Goal: Navigation & Orientation: Go to known website

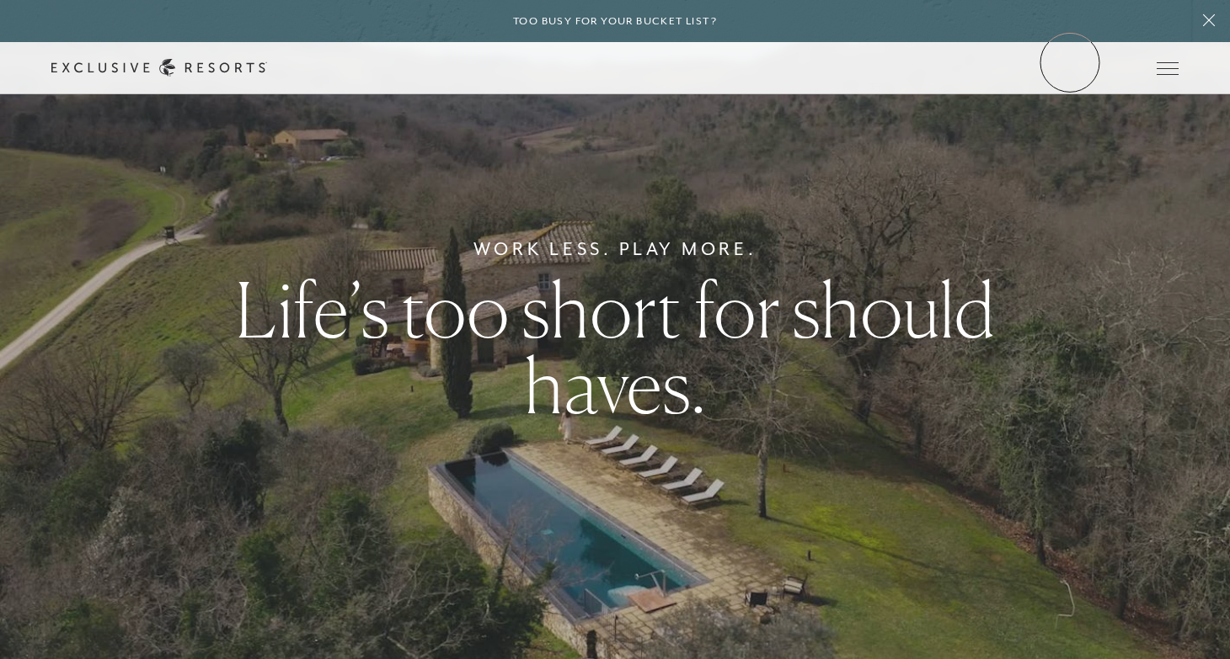
click at [0, 0] on link "Member Login" at bounding box center [0, 0] width 0 height 0
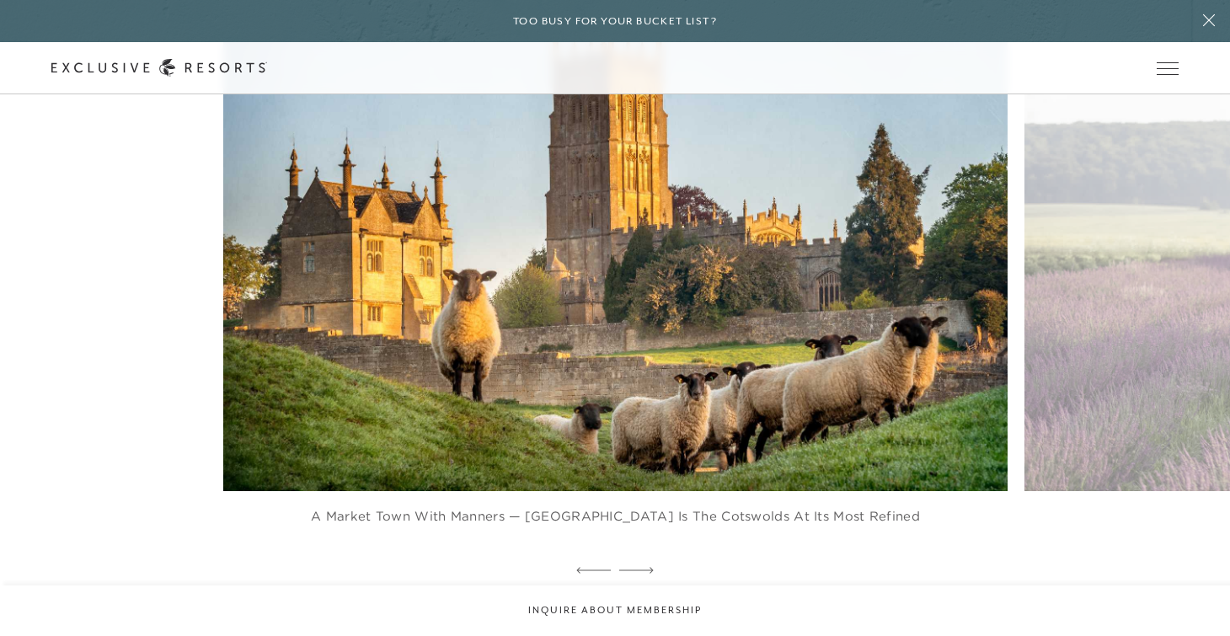
scroll to position [1931, 0]
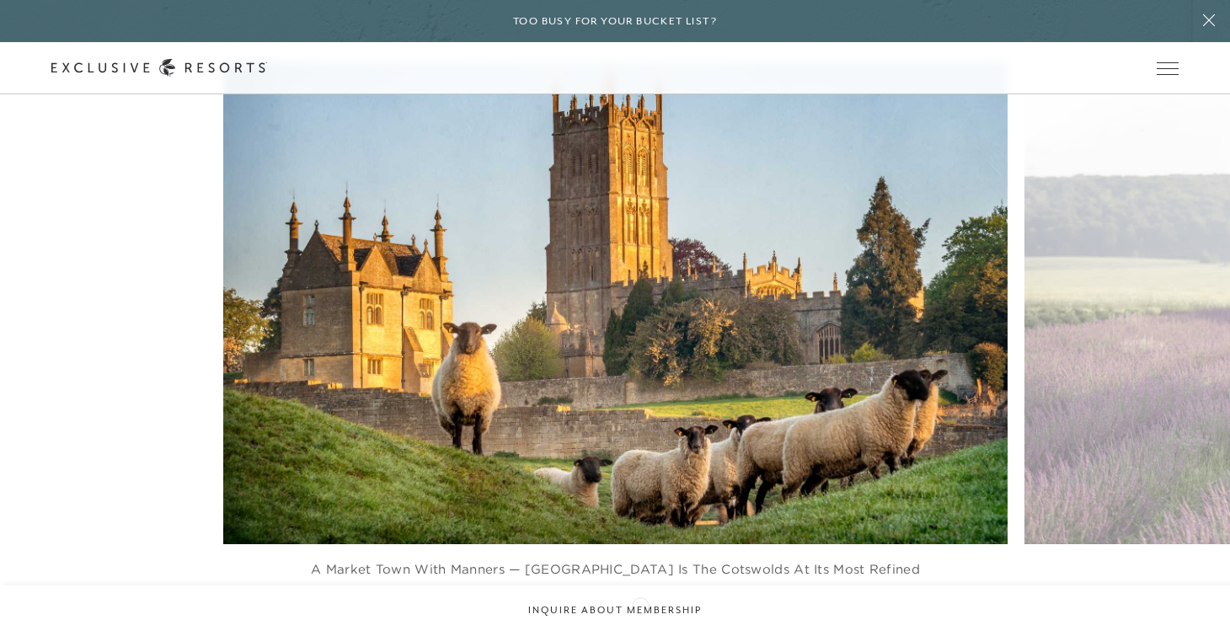
click at [640, 620] on icon at bounding box center [636, 623] width 35 height 7
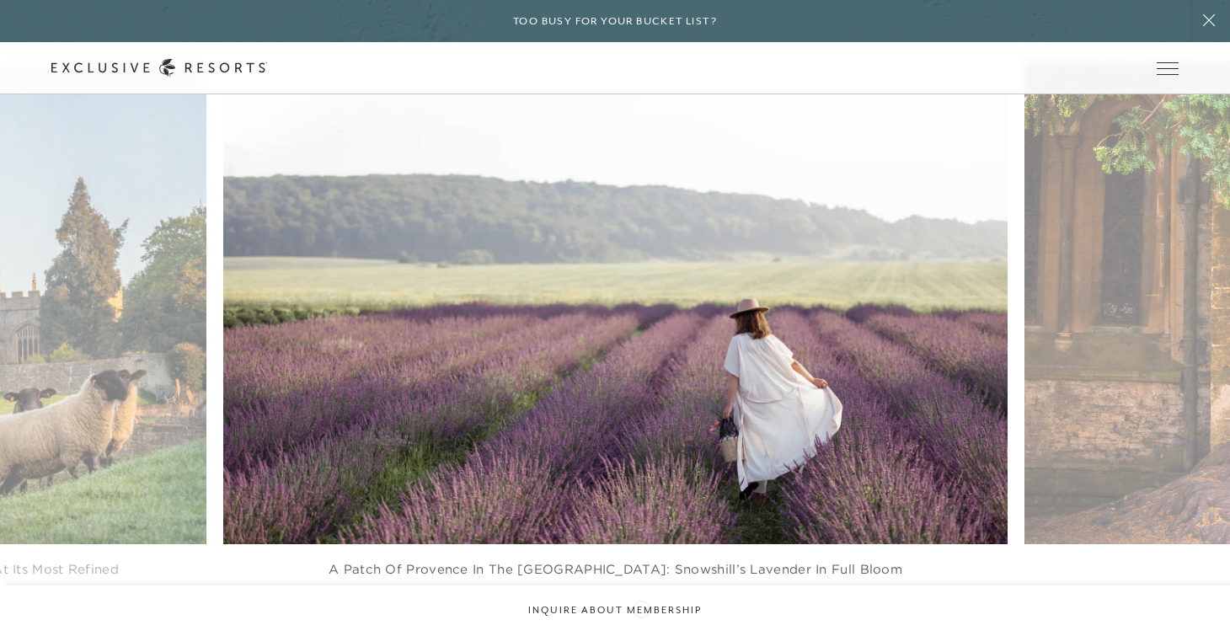
click at [641, 620] on icon at bounding box center [636, 623] width 35 height 7
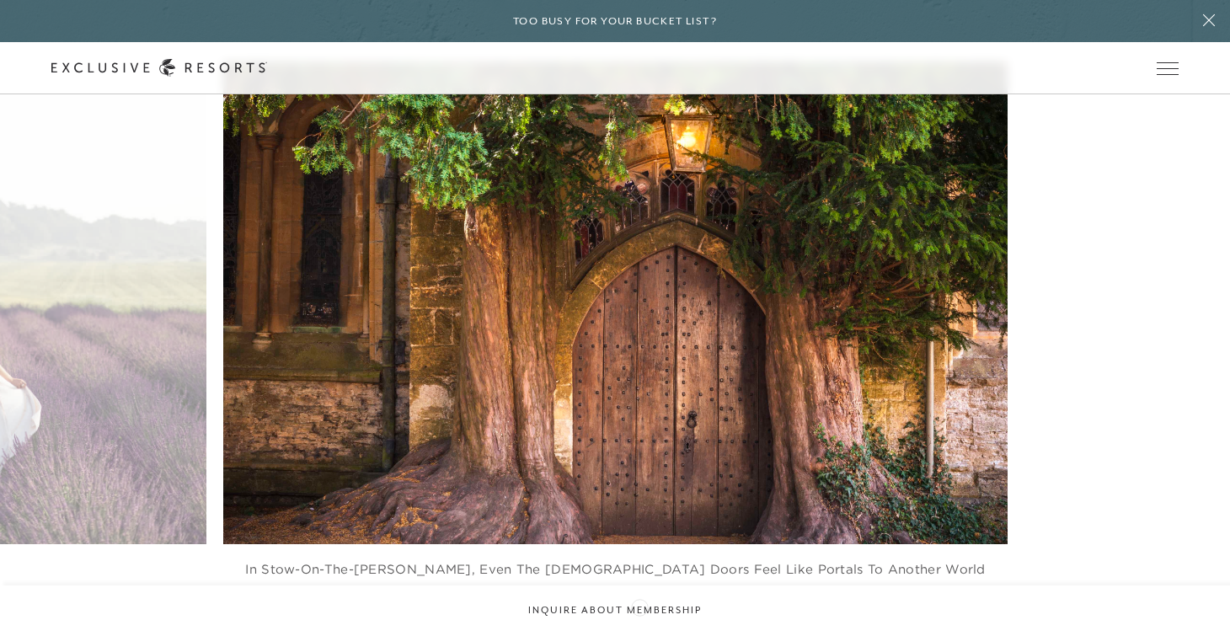
click at [639, 620] on icon at bounding box center [636, 623] width 35 height 6
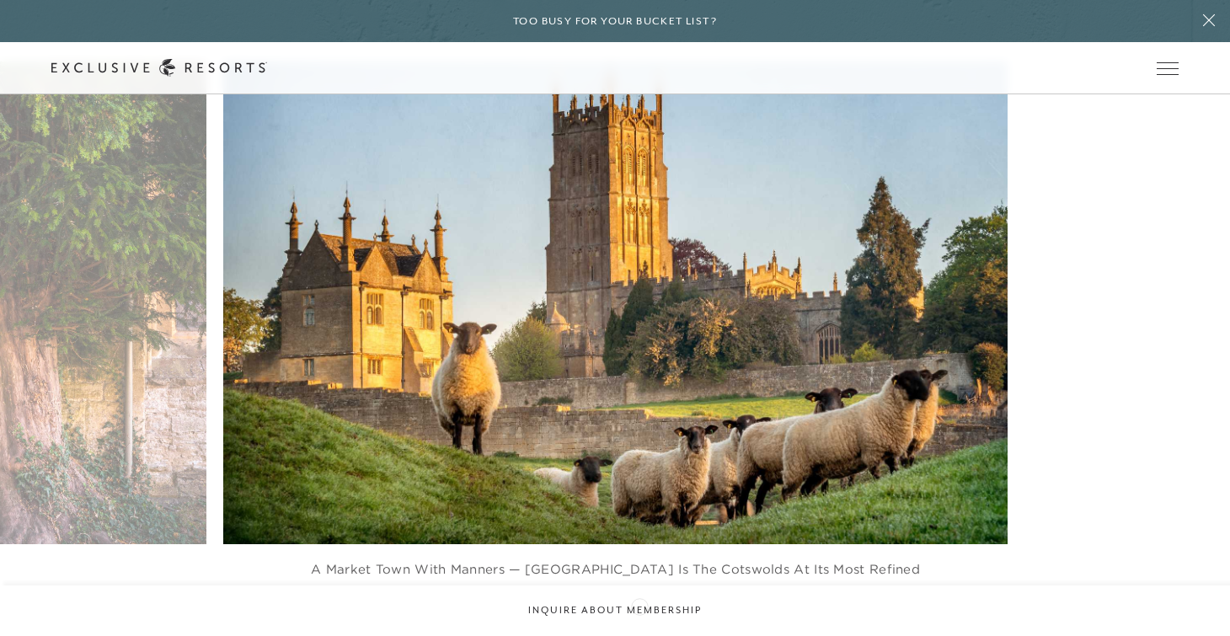
click at [639, 620] on icon at bounding box center [636, 623] width 35 height 7
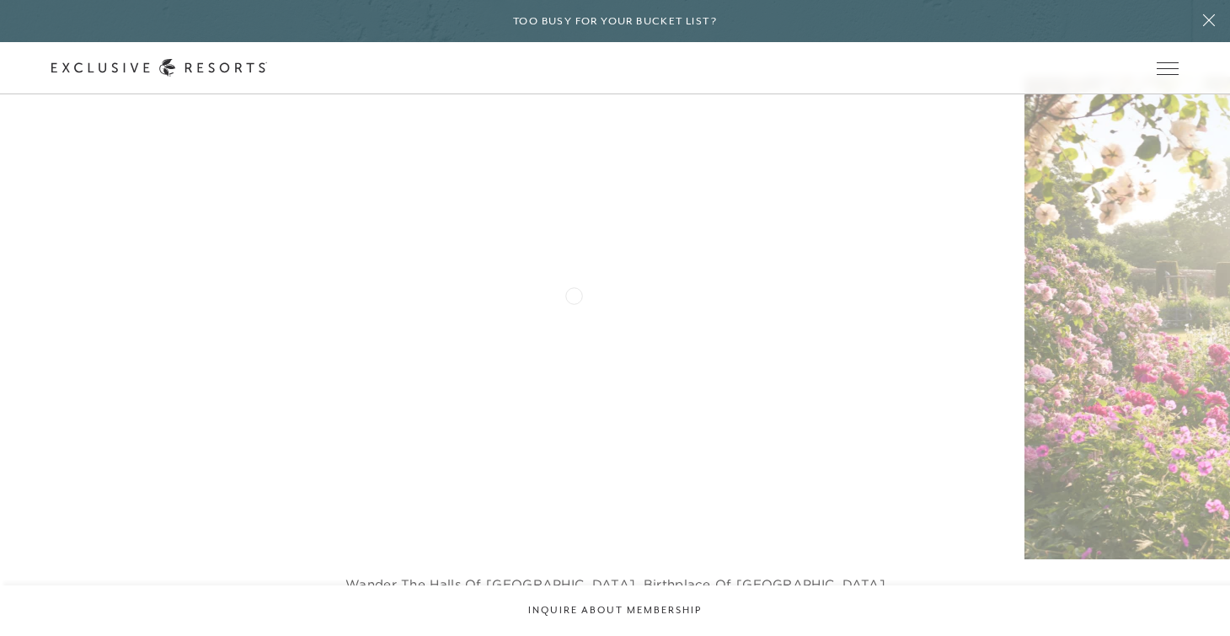
scroll to position [3774, 0]
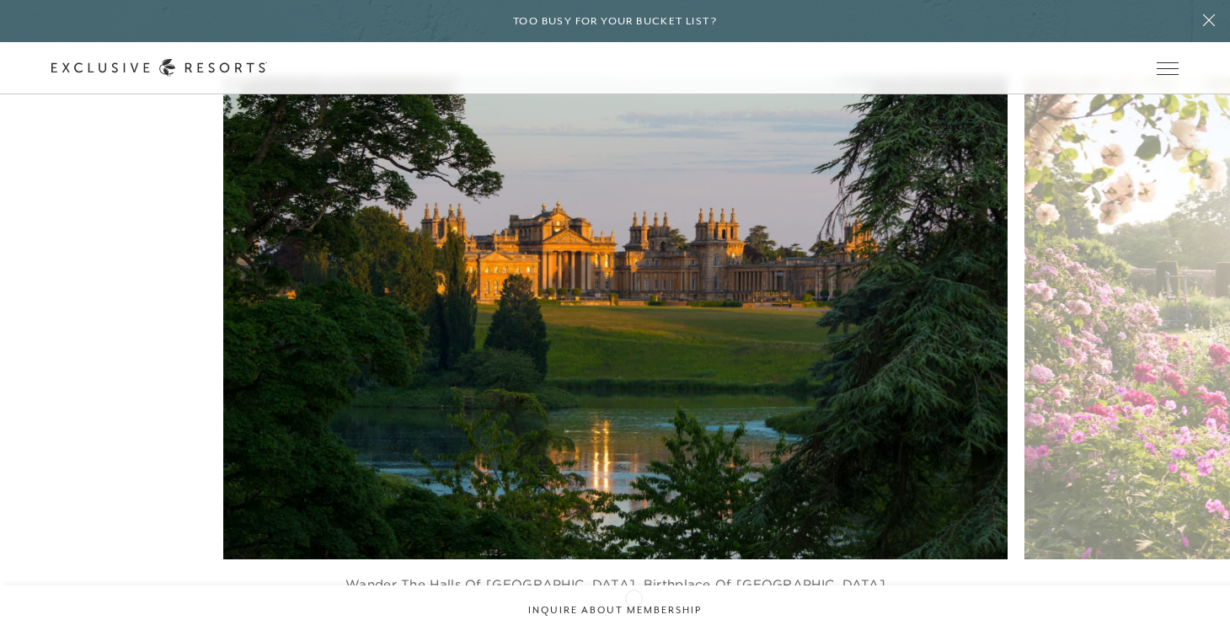
click at [633, 634] on icon at bounding box center [636, 637] width 35 height 7
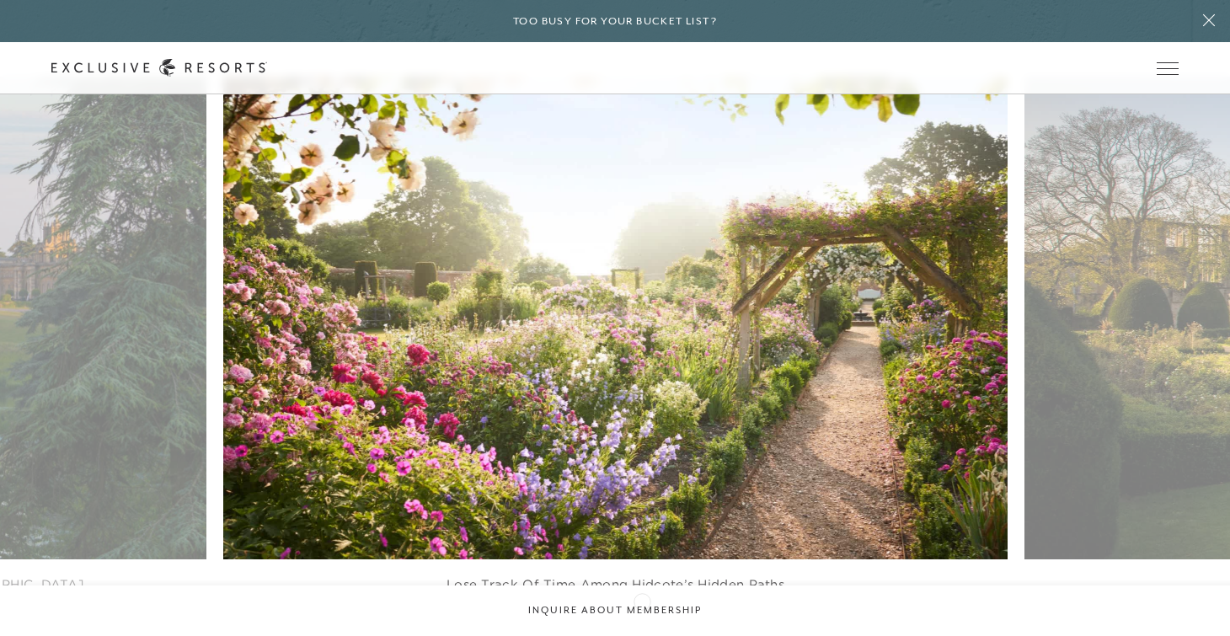
click at [642, 634] on icon at bounding box center [636, 637] width 35 height 7
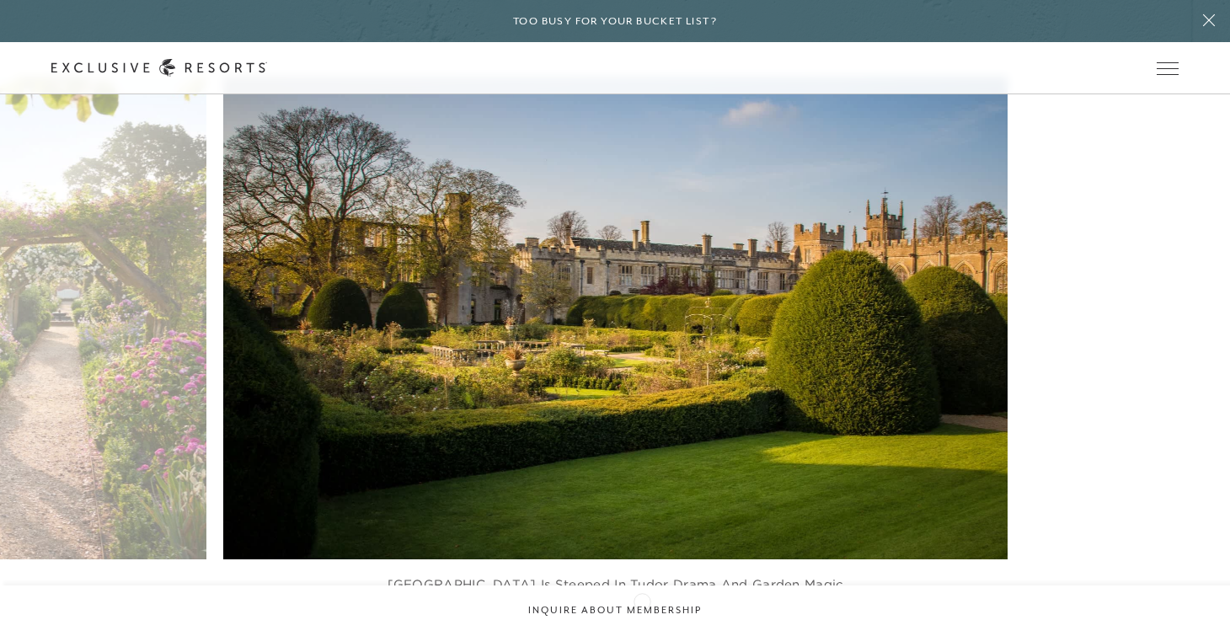
click at [642, 634] on icon at bounding box center [636, 637] width 35 height 7
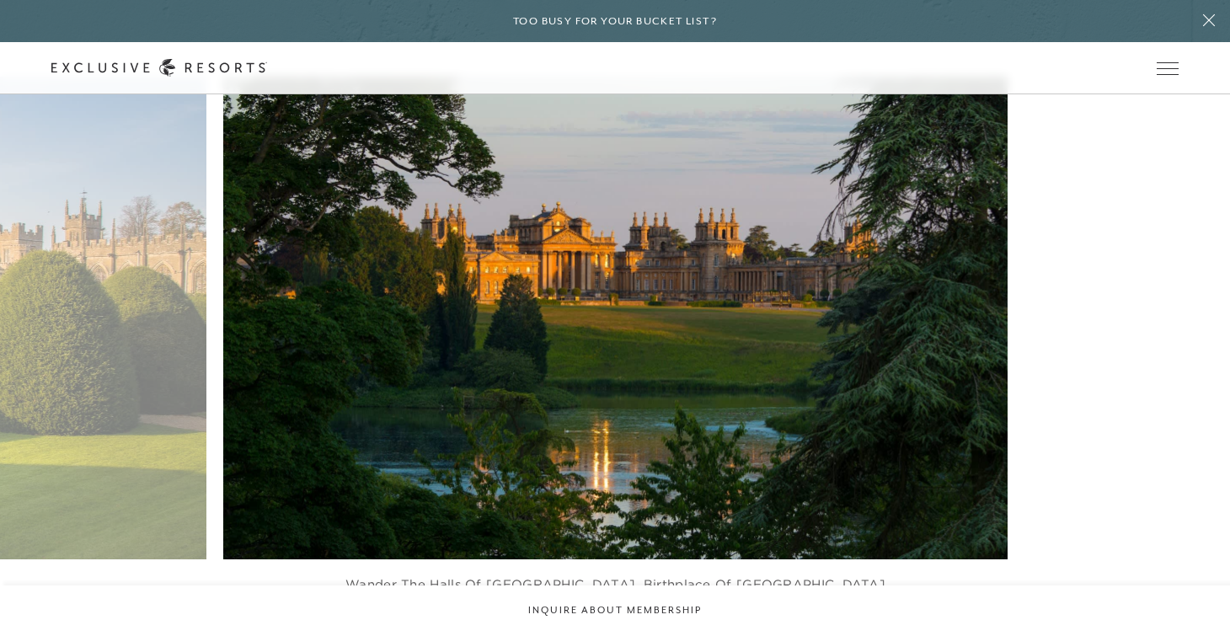
click at [642, 634] on icon at bounding box center [636, 637] width 35 height 7
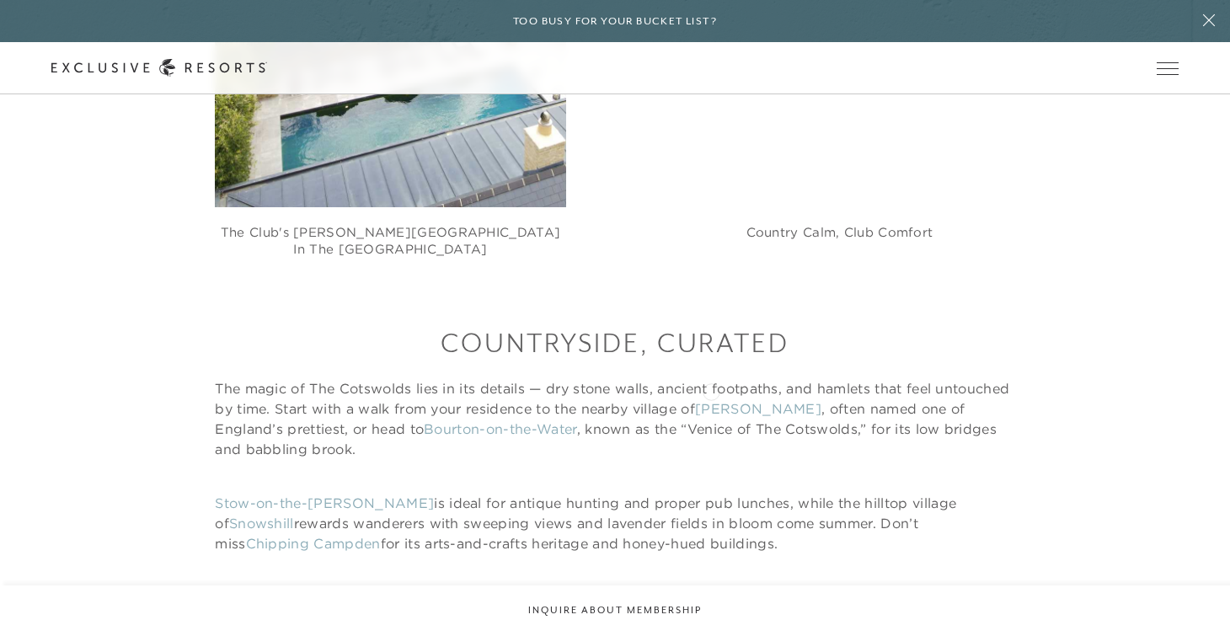
scroll to position [1372, 0]
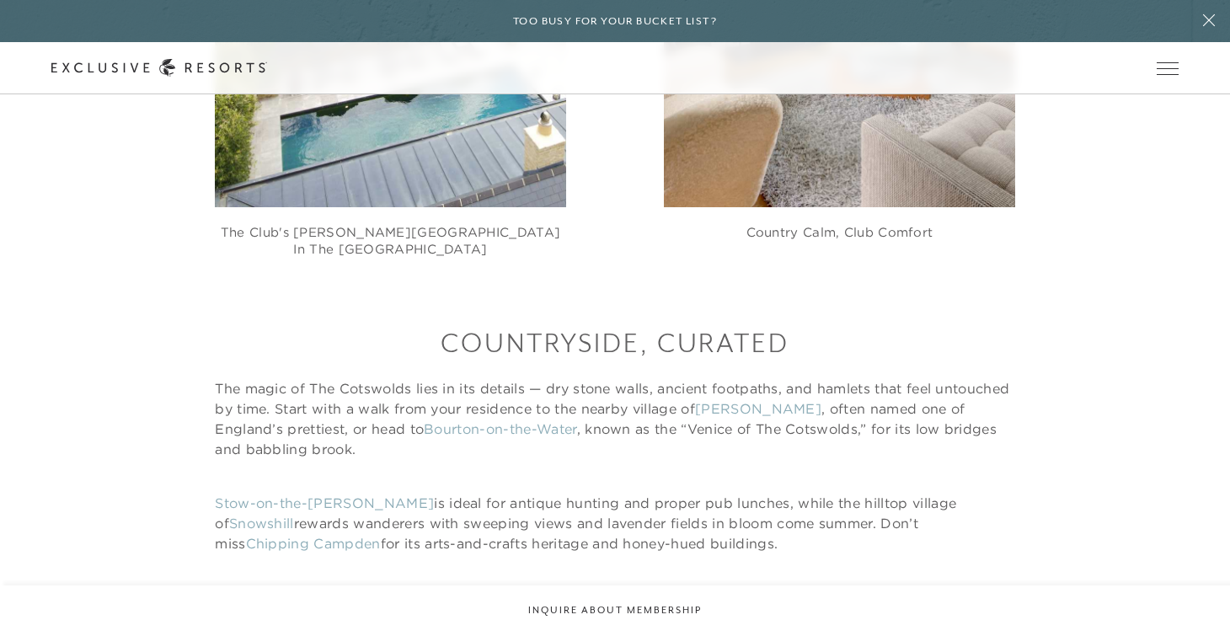
click at [284, 494] on link "Stow-on-the-[PERSON_NAME]" at bounding box center [324, 502] width 219 height 17
